Goal: Task Accomplishment & Management: Use online tool/utility

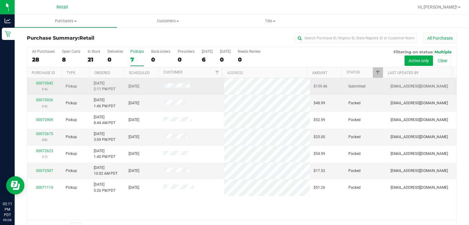
click at [37, 85] on div "00073042 (14)" at bounding box center [44, 87] width 27 height 12
click at [49, 83] on link "00073042" at bounding box center [44, 83] width 17 height 4
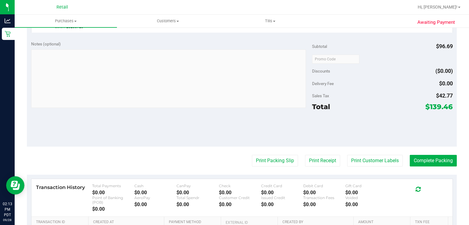
scroll to position [242, 0]
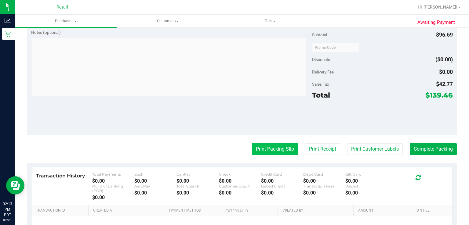
click at [267, 145] on button "Print Packing Slip" at bounding box center [275, 149] width 46 height 12
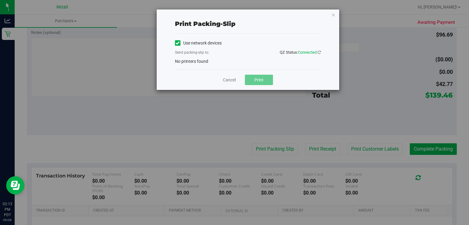
click at [182, 40] on label "Use network devices" at bounding box center [198, 43] width 47 height 6
click at [0, 0] on input "Use network devices" at bounding box center [0, 0] width 0 height 0
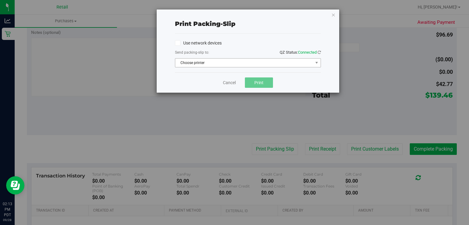
click at [201, 63] on span "Choose printer" at bounding box center [244, 63] width 138 height 9
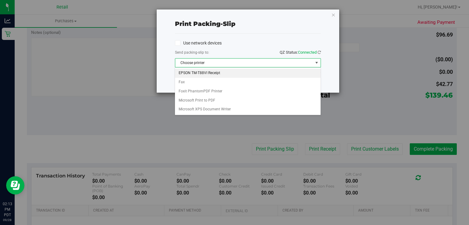
click at [219, 74] on li "EPSON TM-T88VI Receipt" at bounding box center [247, 73] width 145 height 9
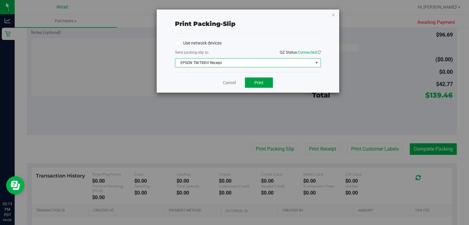
click at [265, 82] on button "Print" at bounding box center [259, 83] width 28 height 10
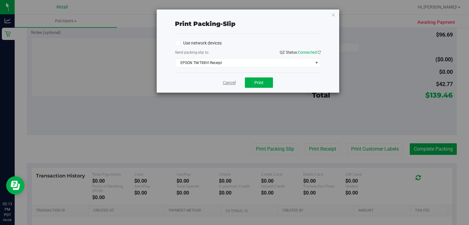
click at [234, 84] on link "Cancel" at bounding box center [229, 83] width 13 height 6
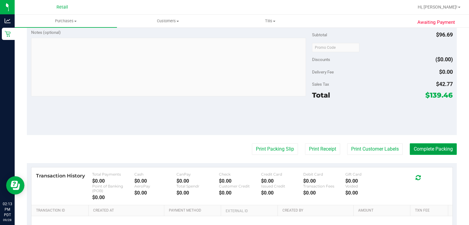
click at [433, 152] on button "Complete Packing" at bounding box center [433, 149] width 47 height 12
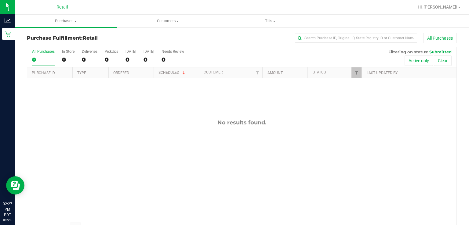
click at [293, 175] on div "No results found." at bounding box center [241, 169] width 429 height 183
